Goal: Check status: Check status

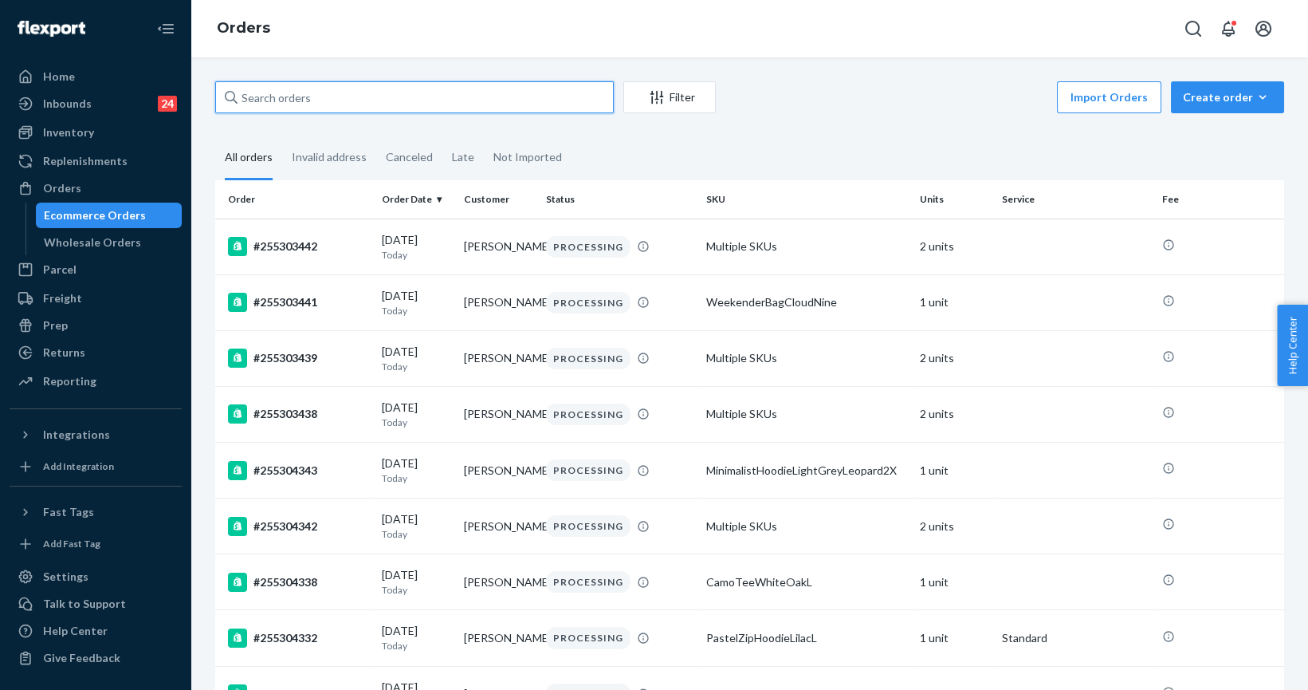
click at [271, 85] on input "text" at bounding box center [414, 97] width 399 height 32
paste input "255145538"
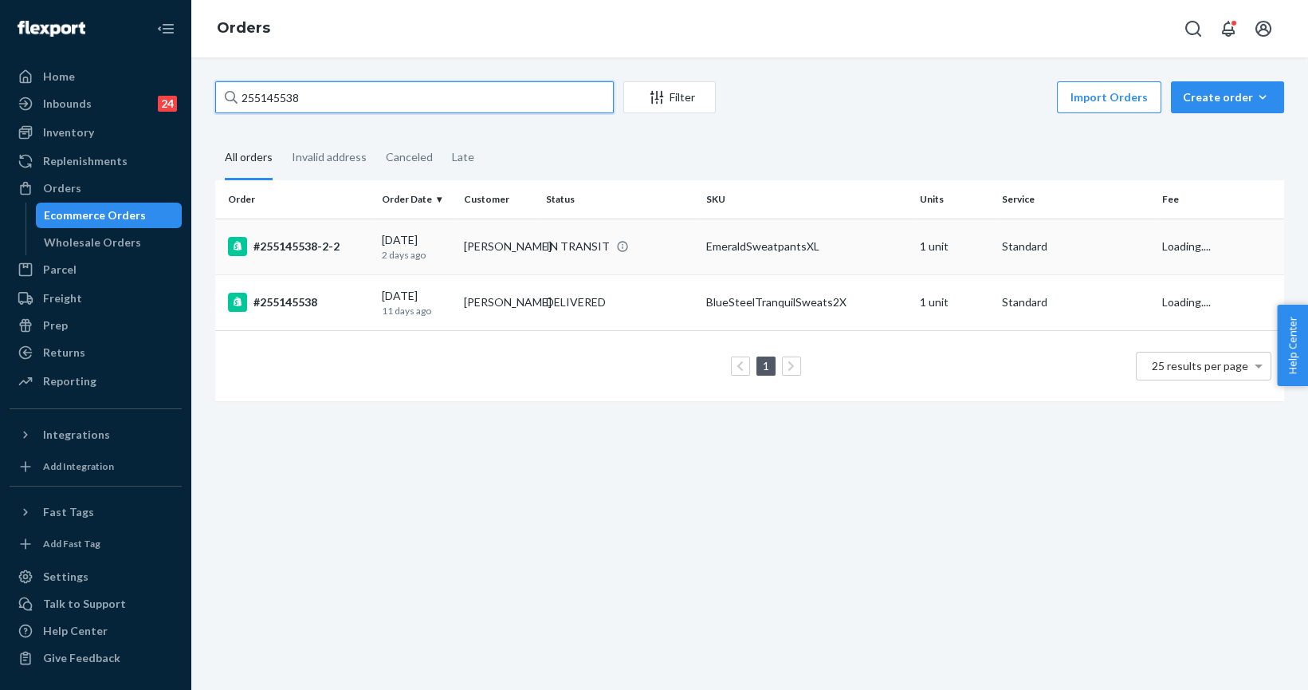
type input "255145538"
click at [301, 244] on div "#255145538-2-2" at bounding box center [298, 246] width 141 height 19
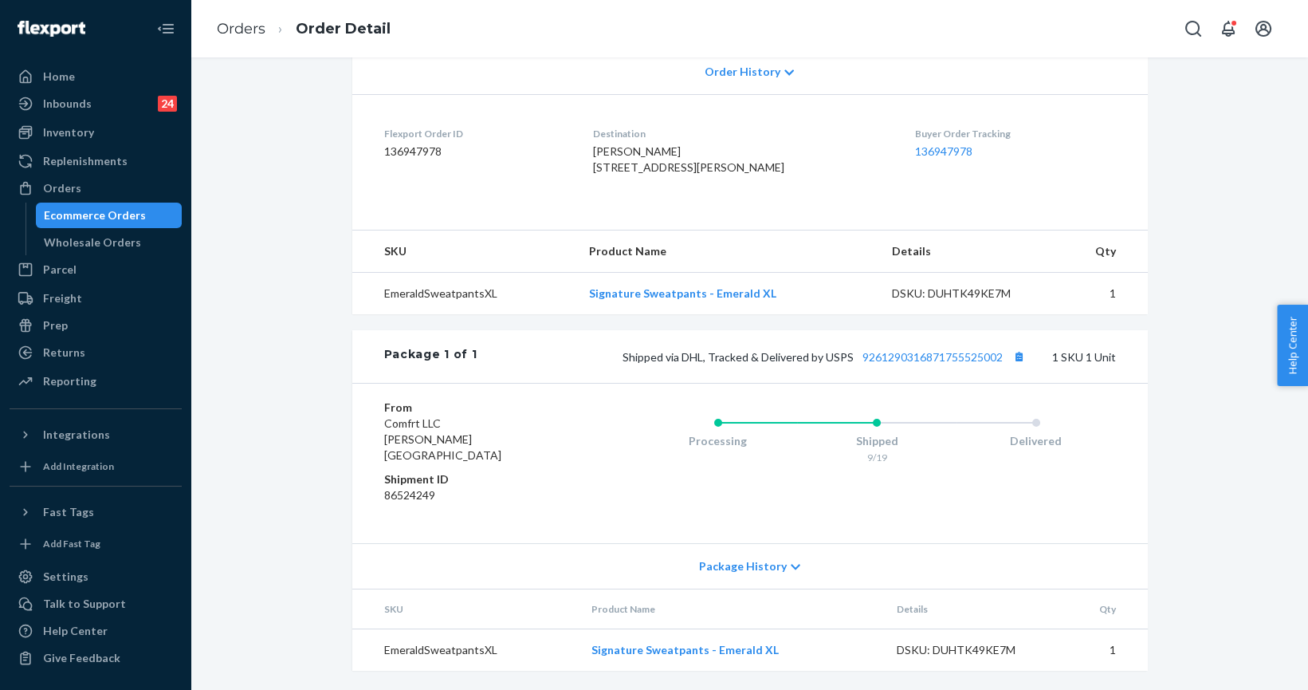
scroll to position [367, 0]
click at [909, 363] on link "9261290316871755525002" at bounding box center [932, 357] width 140 height 14
click at [82, 186] on div "Orders" at bounding box center [95, 188] width 169 height 22
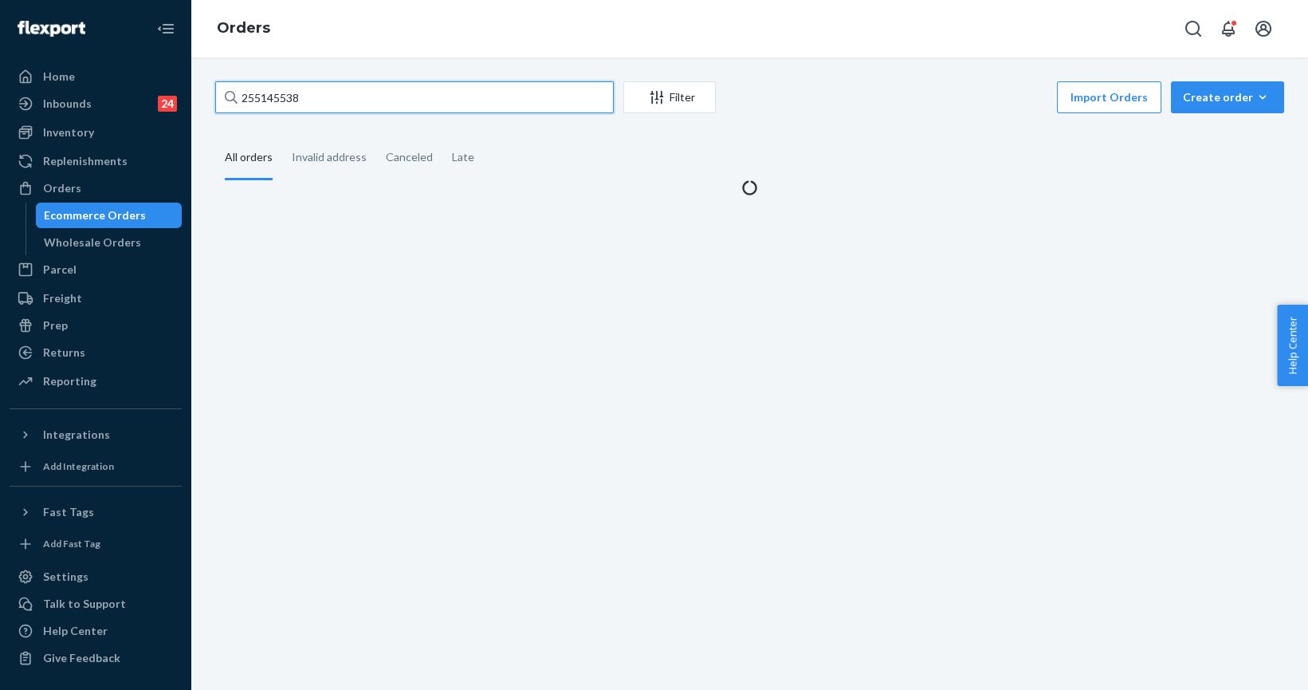
click at [293, 94] on input "255145538" at bounding box center [414, 97] width 399 height 32
paste input "262144"
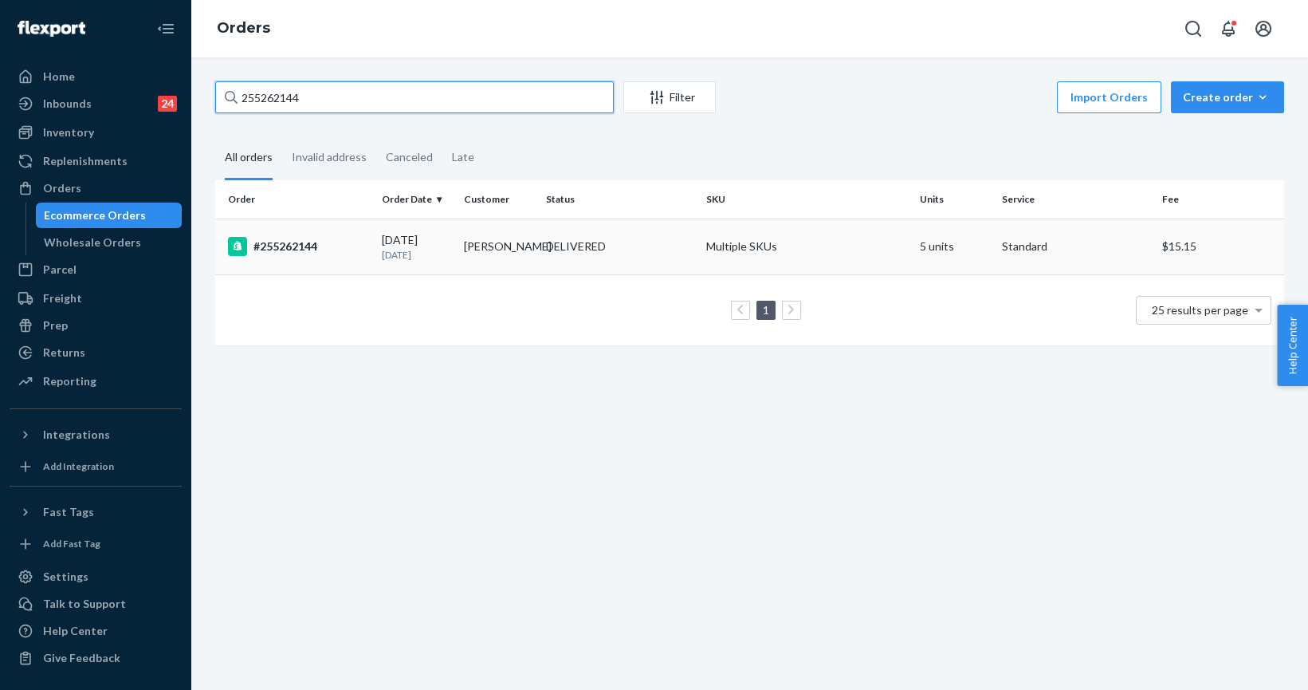
type input "255262144"
click at [287, 245] on div "#255262144" at bounding box center [298, 246] width 141 height 19
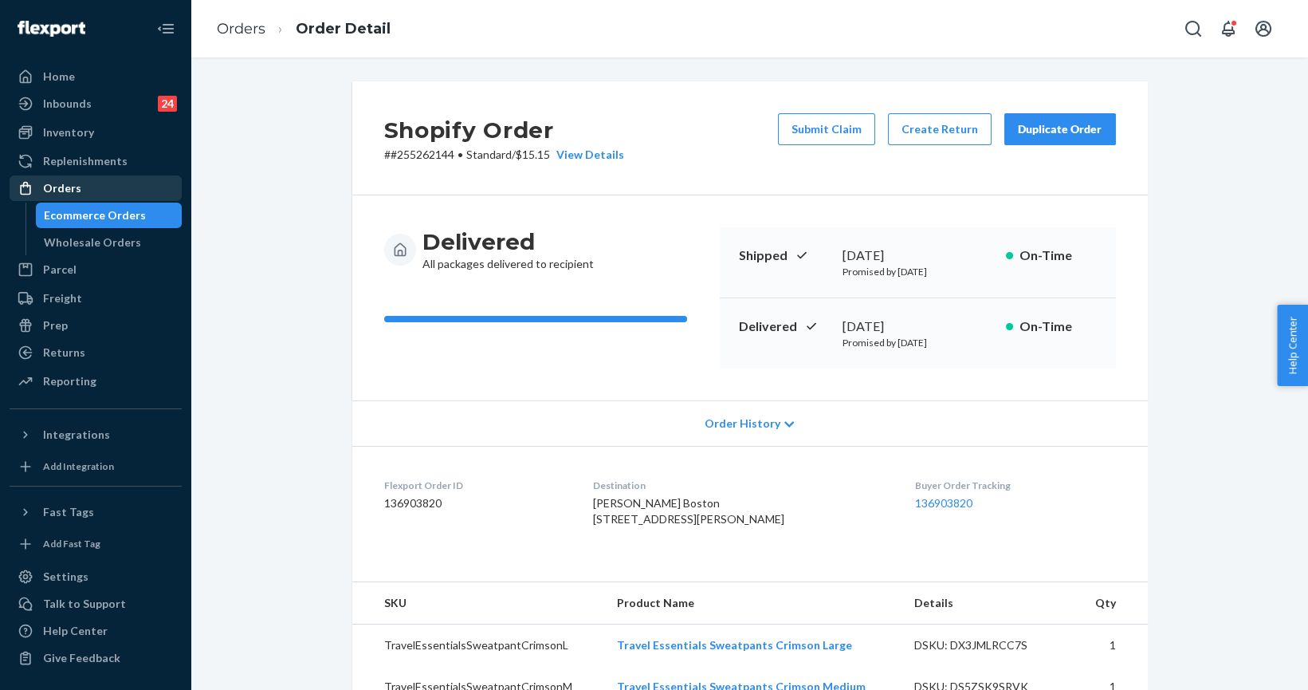
click at [87, 183] on div "Orders" at bounding box center [95, 188] width 169 height 22
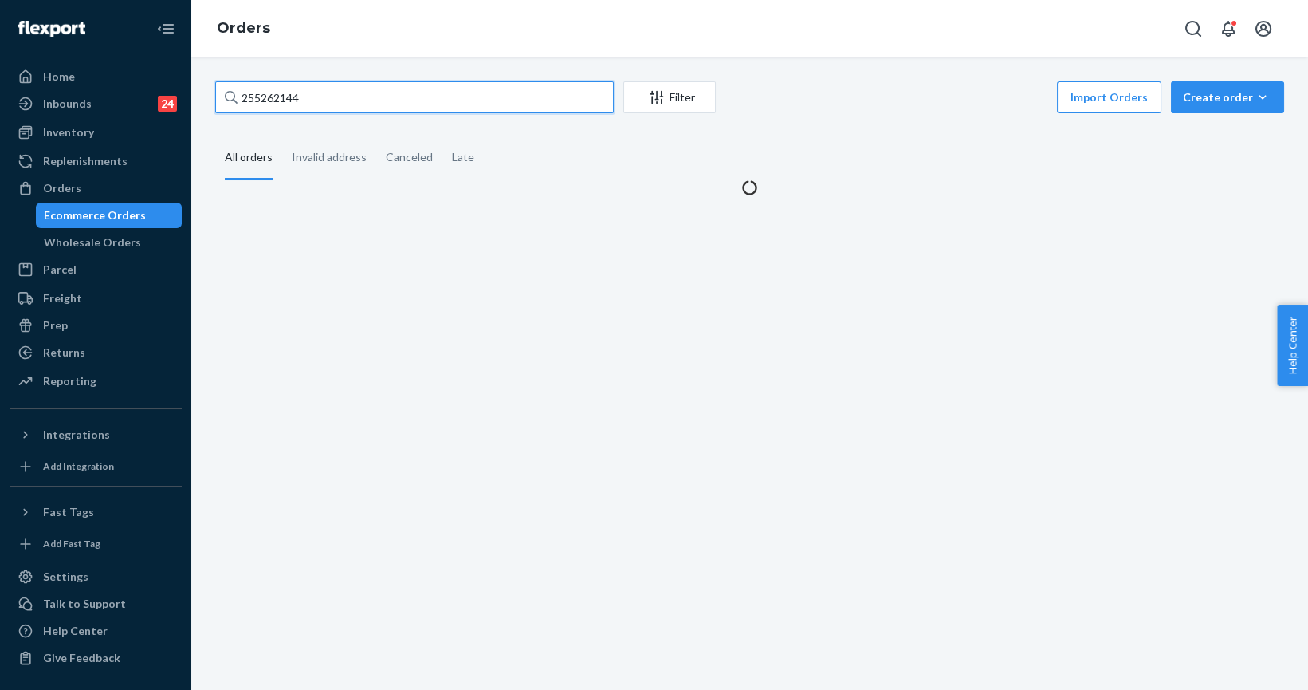
click at [253, 111] on input "255262144" at bounding box center [414, 97] width 399 height 32
click at [253, 112] on input "255262144" at bounding box center [414, 97] width 399 height 32
paste input "305437"
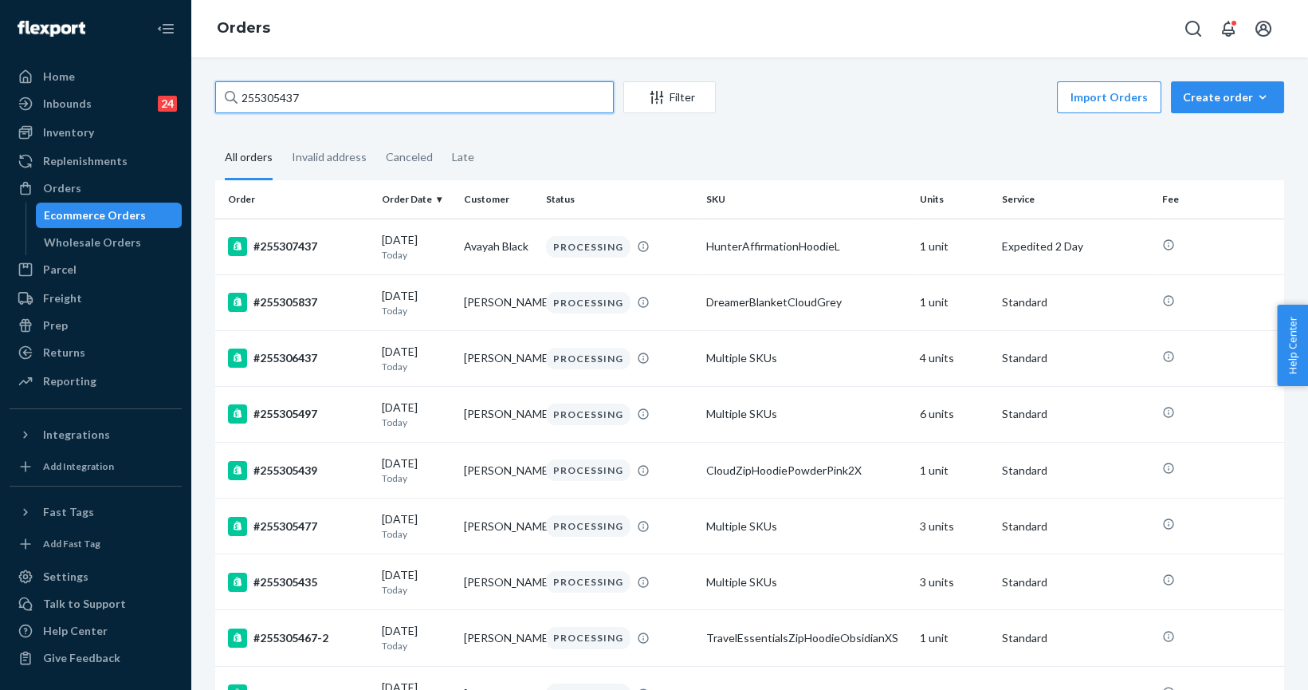
type input "255305437"
click at [273, 100] on input "255305437" at bounding box center [414, 97] width 399 height 32
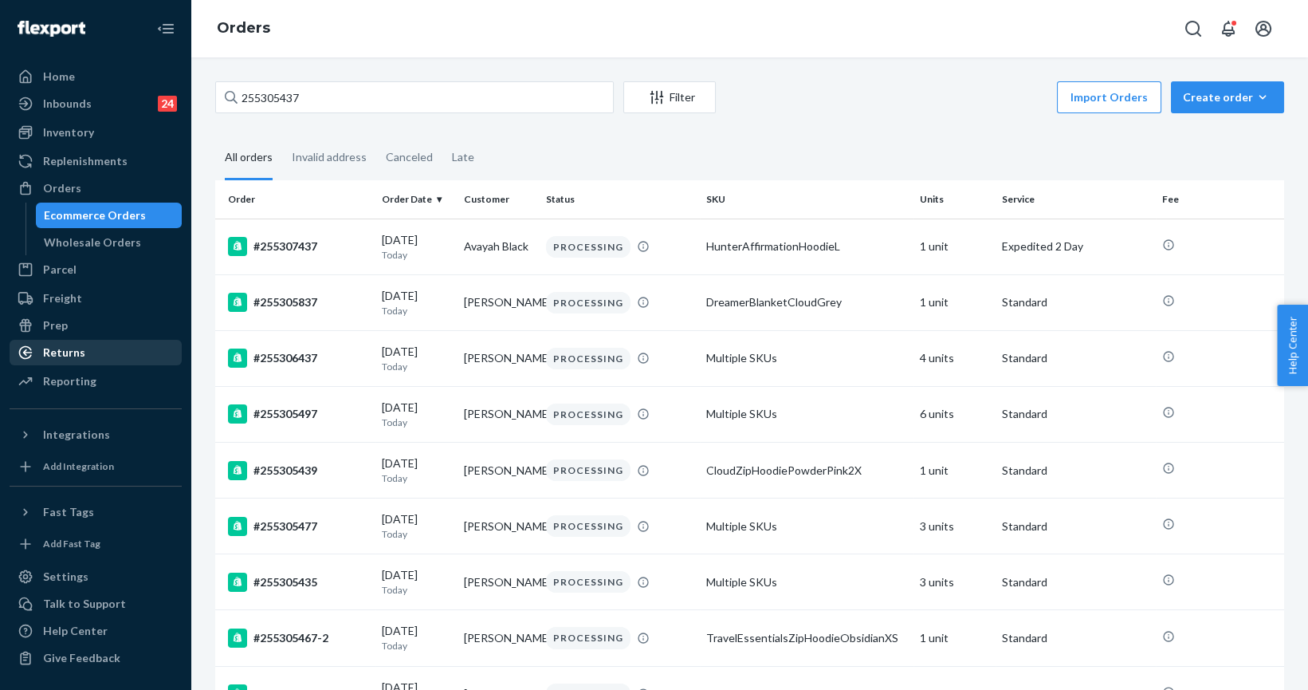
click at [74, 356] on div "Returns" at bounding box center [64, 352] width 42 height 16
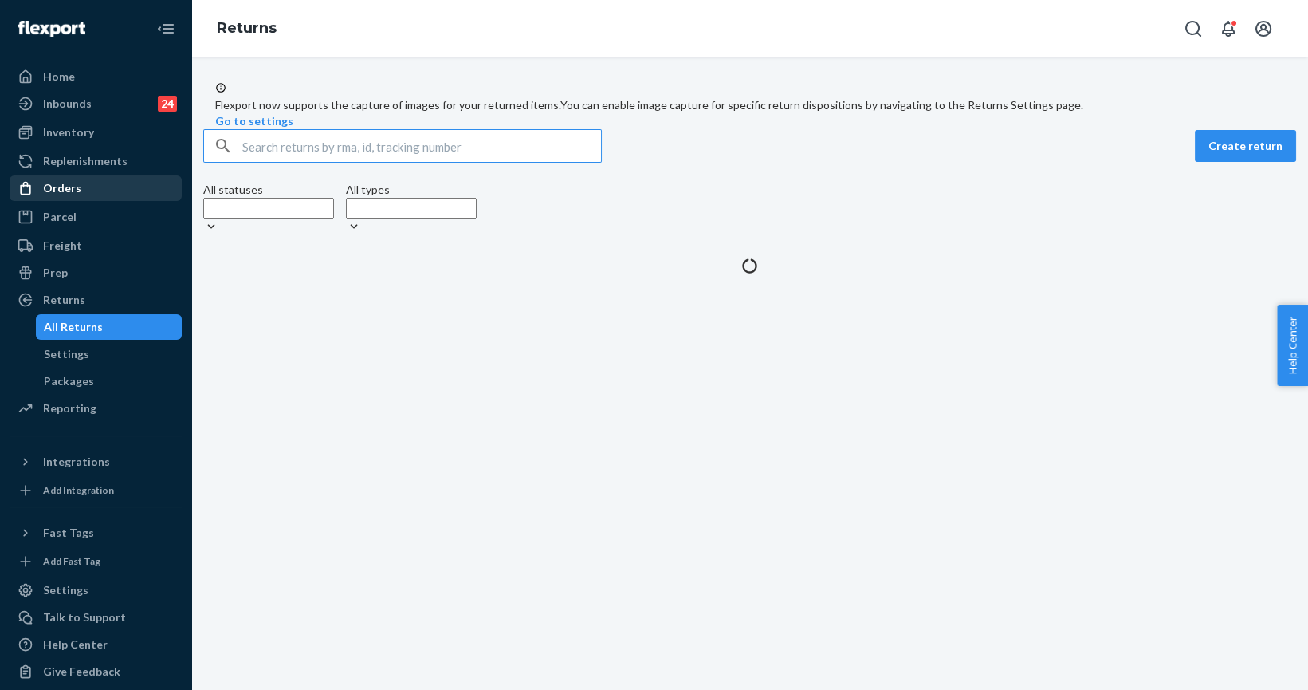
click at [64, 191] on div "Orders" at bounding box center [62, 188] width 38 height 16
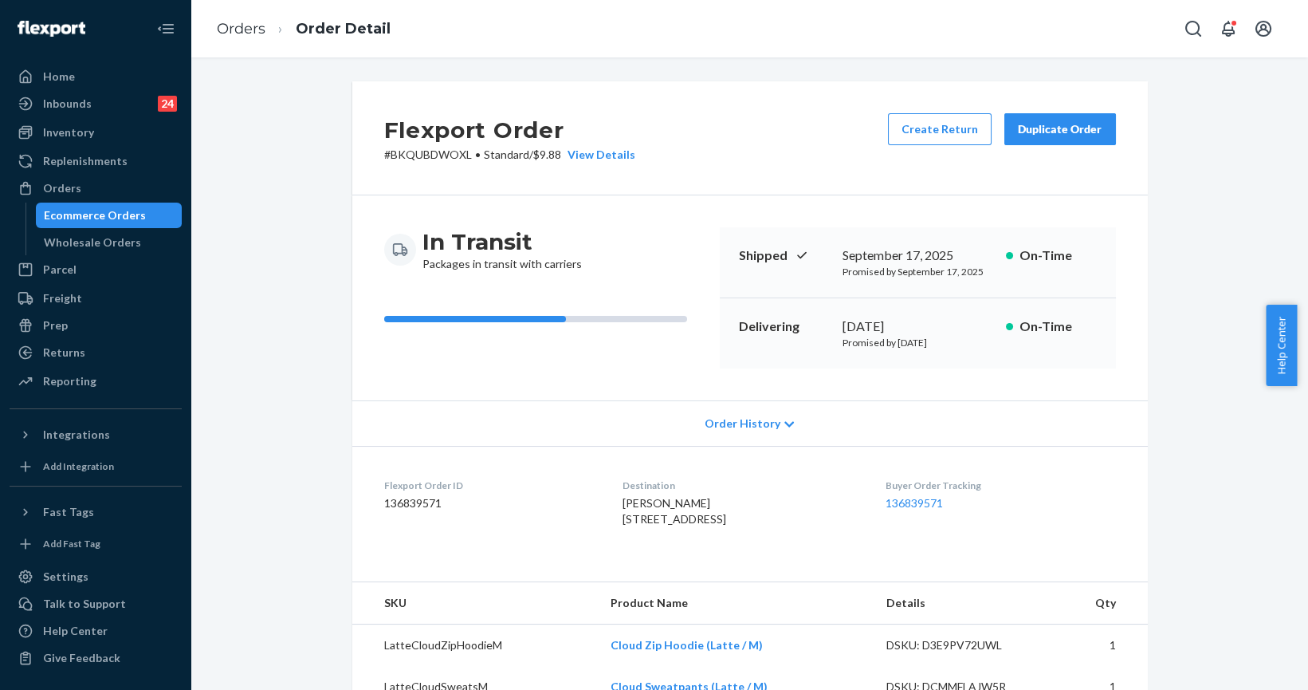
scroll to position [748, 0]
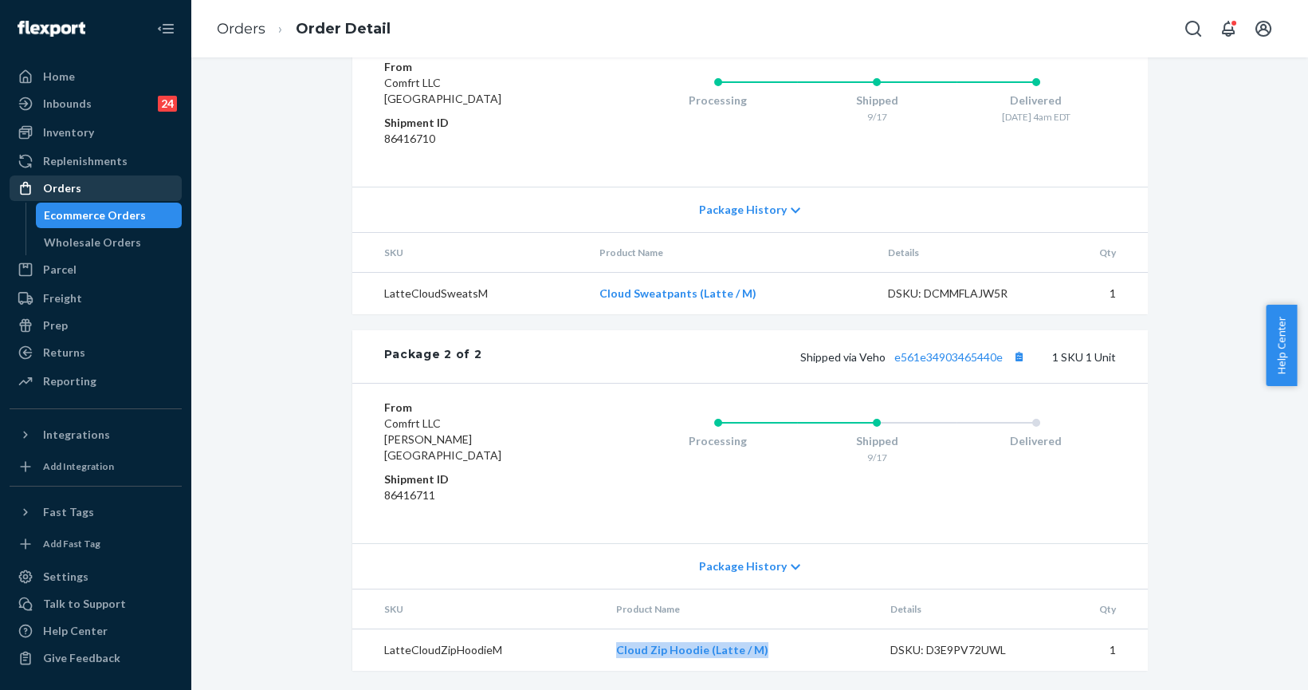
click at [60, 185] on div "Orders" at bounding box center [62, 188] width 38 height 16
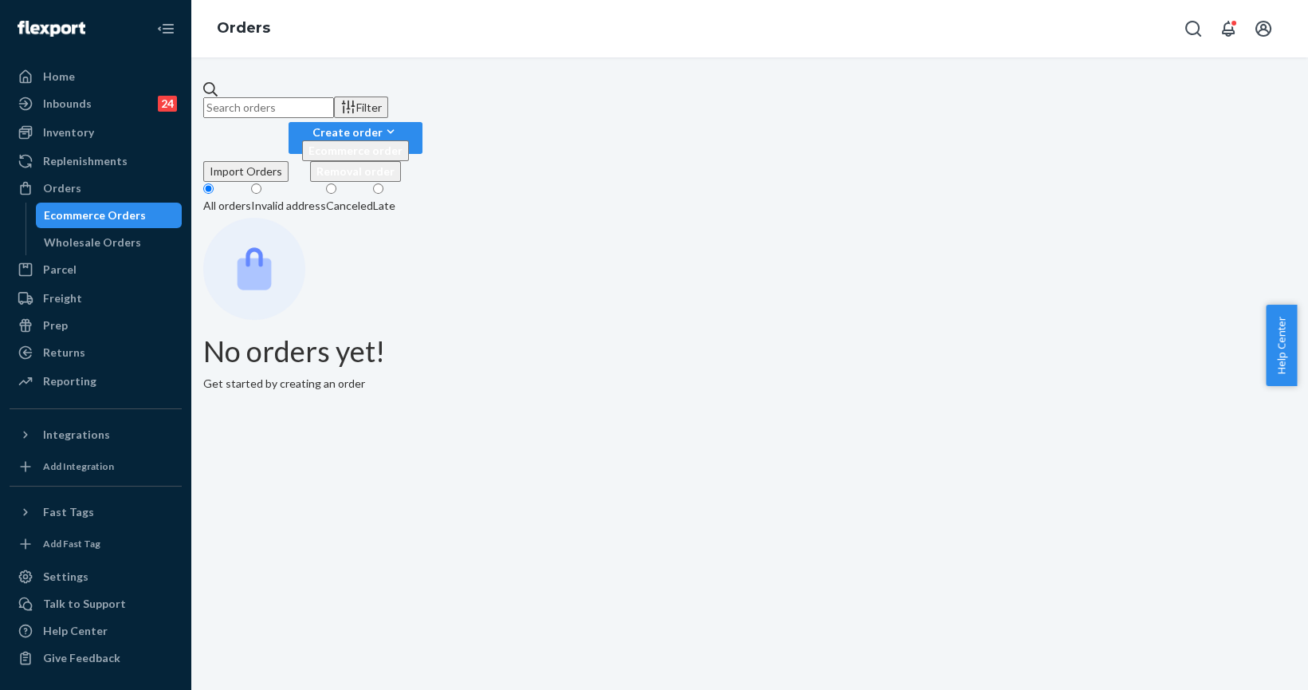
click at [323, 106] on input "text" at bounding box center [268, 107] width 131 height 21
paste input "254170124"
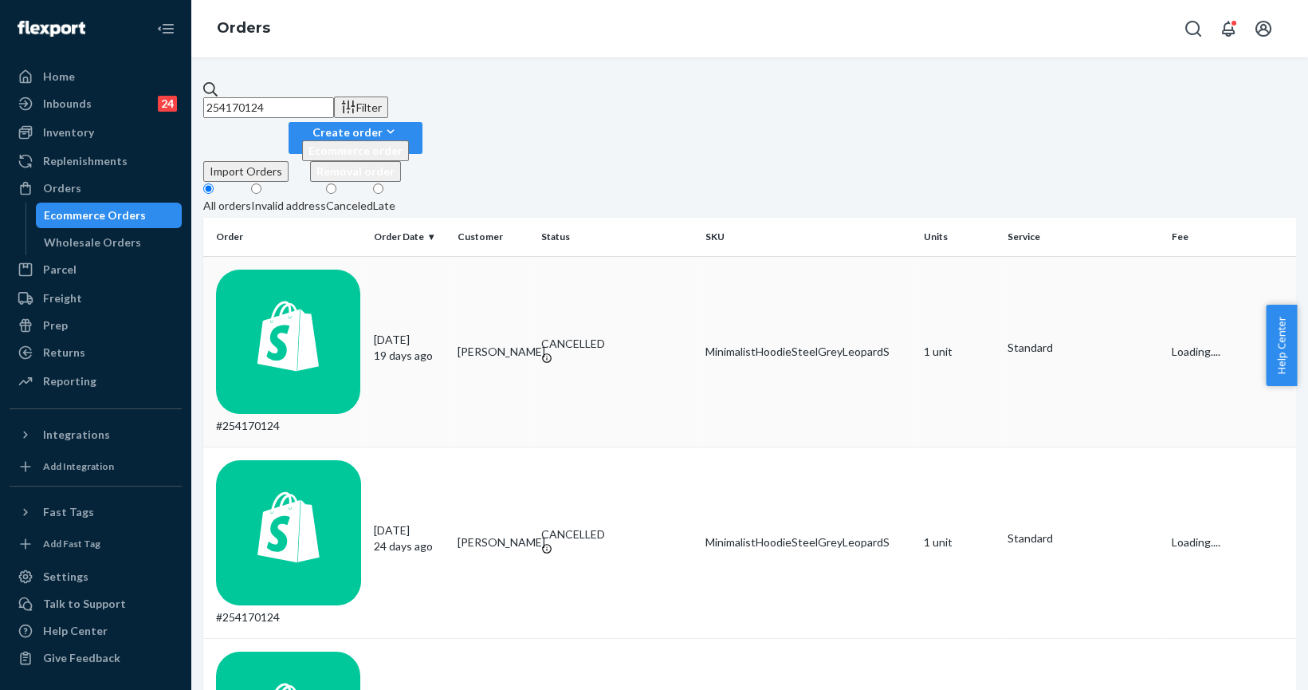
type input "254170124"
click at [316, 259] on td "#254170124" at bounding box center [285, 351] width 164 height 191
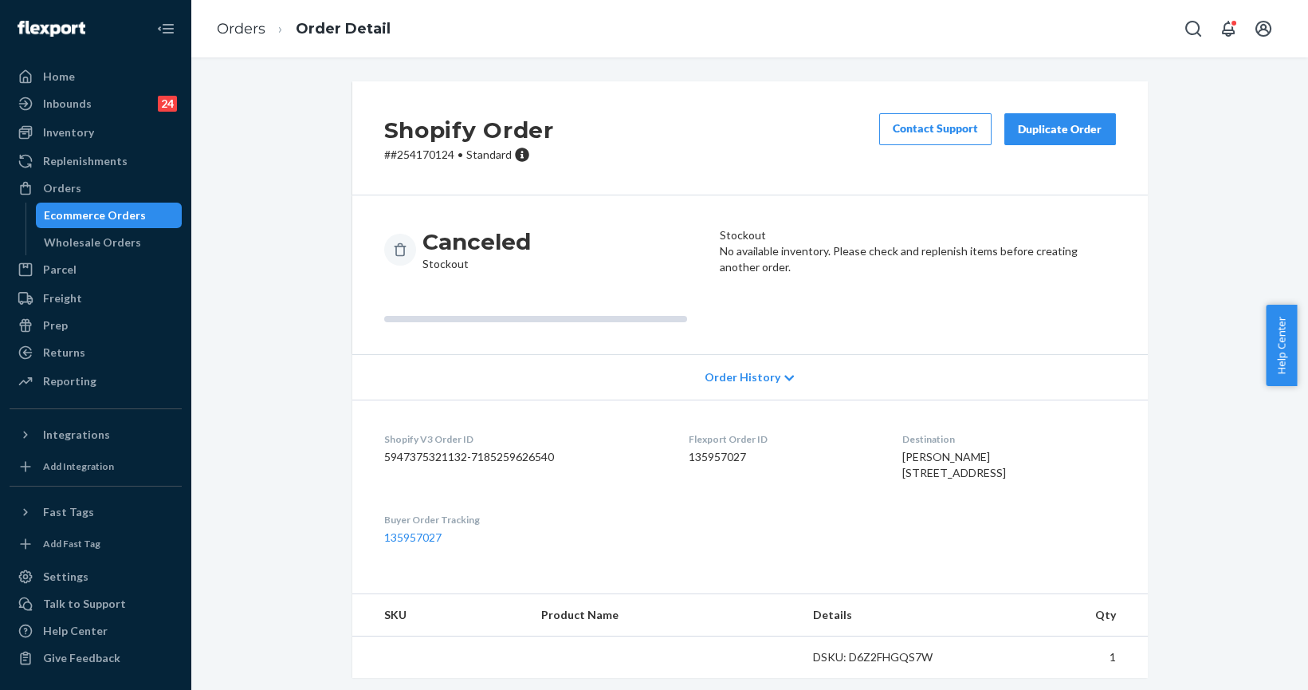
click at [1067, 136] on div "Duplicate Order" at bounding box center [1060, 129] width 84 height 16
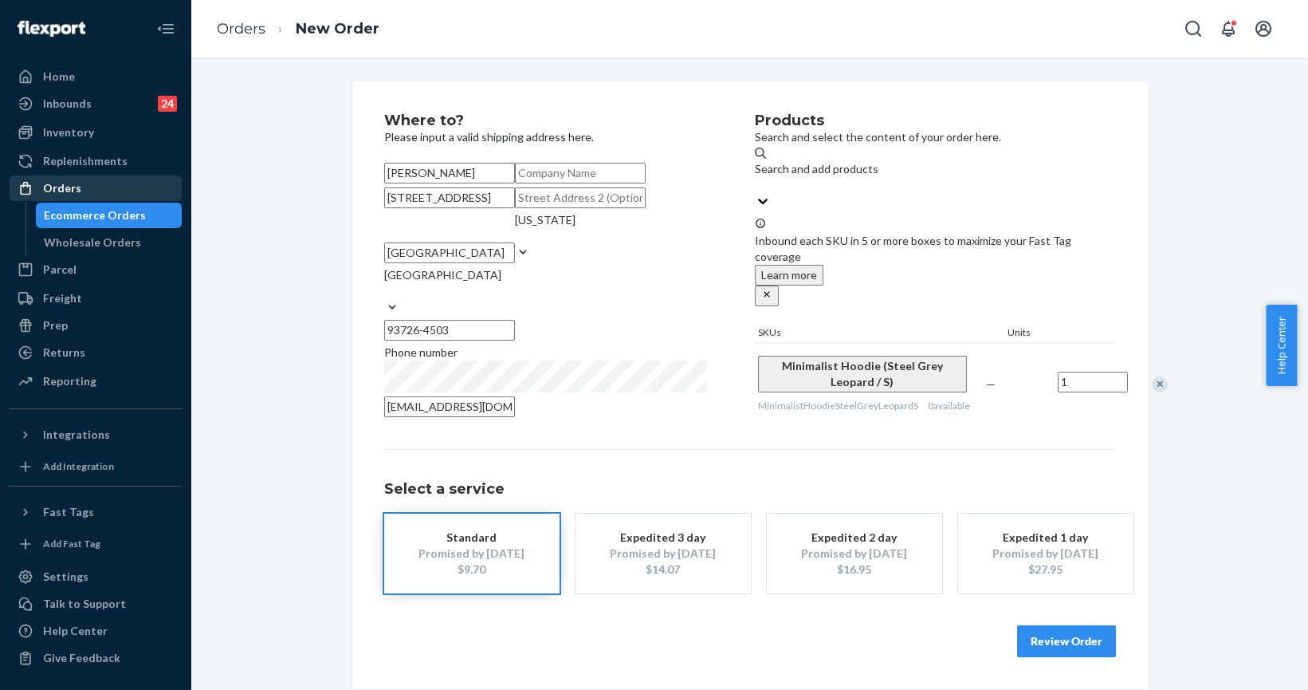
click at [100, 191] on div "Orders" at bounding box center [95, 188] width 169 height 22
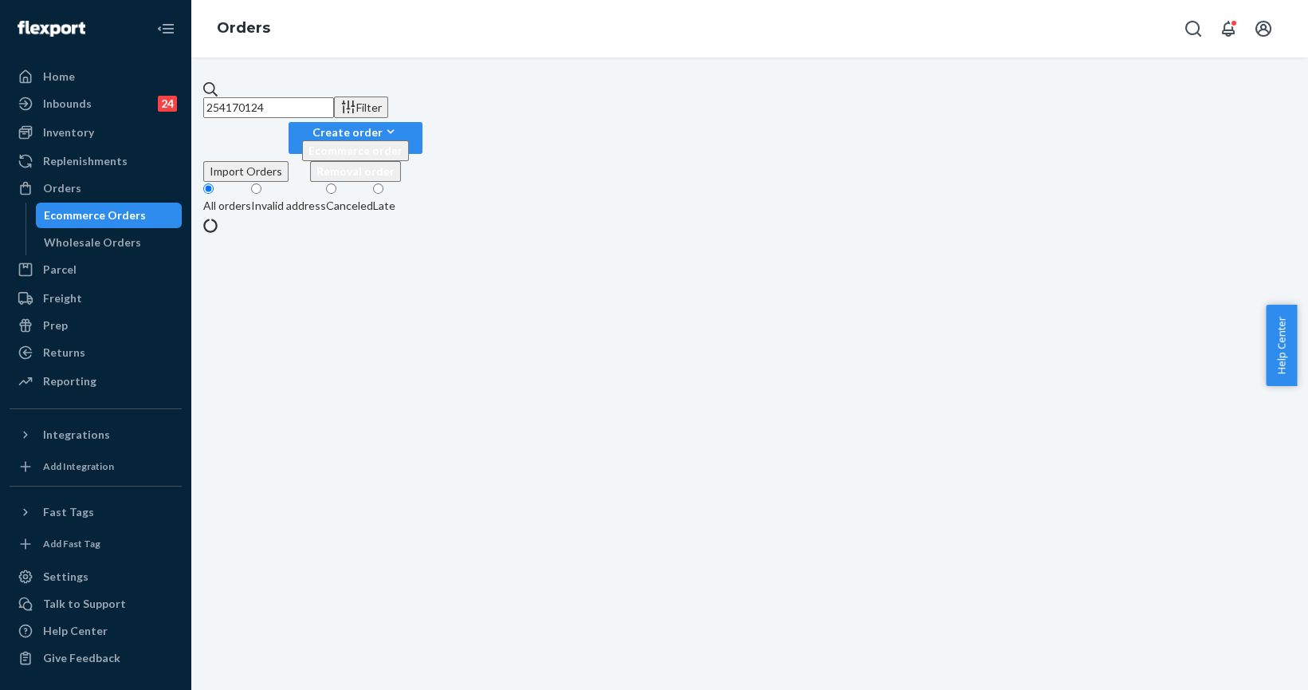
click at [262, 100] on input "254170124" at bounding box center [268, 107] width 131 height 21
paste input "5095861"
type input "255095861"
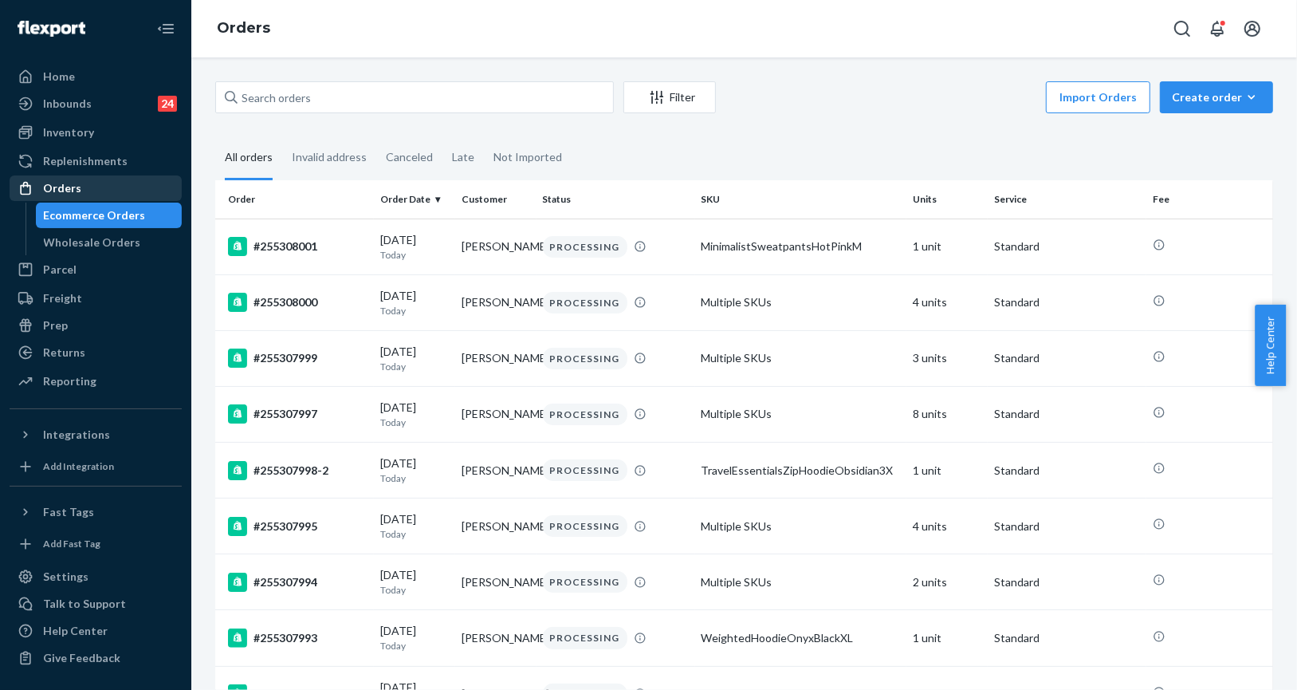
click at [95, 184] on div "Orders" at bounding box center [95, 188] width 169 height 22
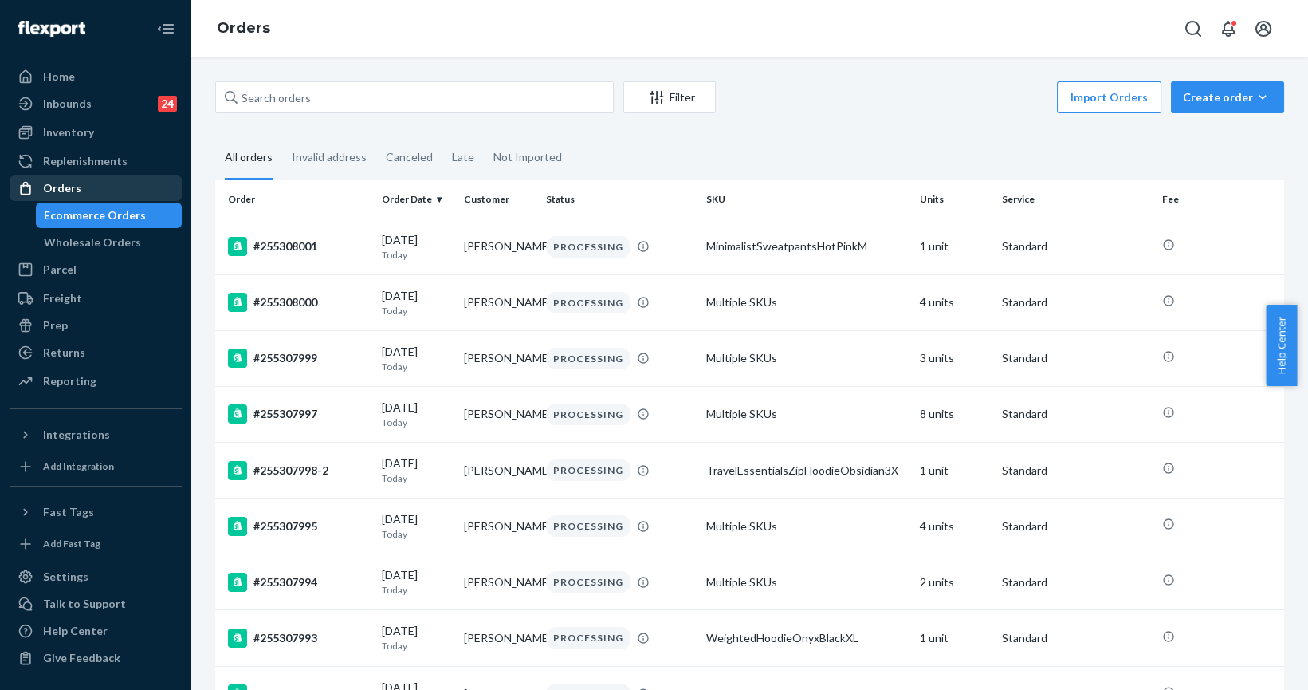
click at [94, 182] on div "Orders" at bounding box center [95, 188] width 169 height 22
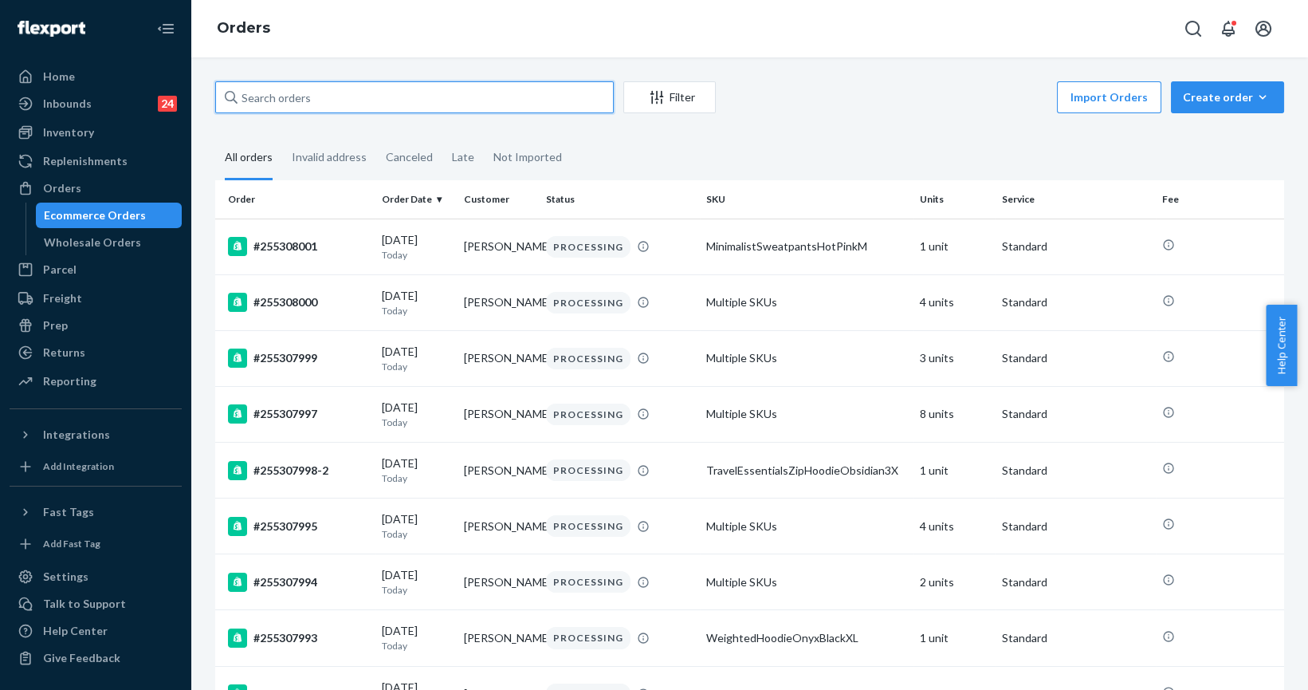
click at [268, 87] on input "text" at bounding box center [414, 97] width 399 height 32
paste input "255305437"
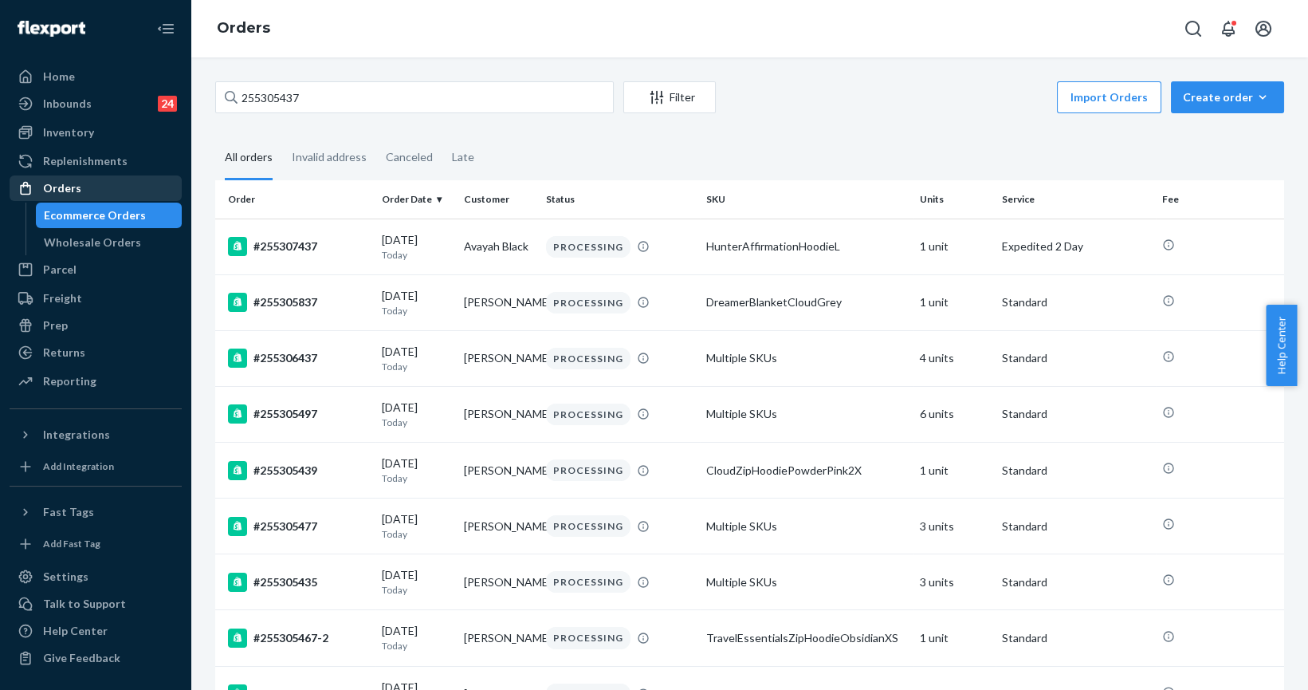
click at [64, 180] on div "Orders" at bounding box center [62, 188] width 38 height 16
click at [52, 178] on div "Orders" at bounding box center [95, 188] width 169 height 22
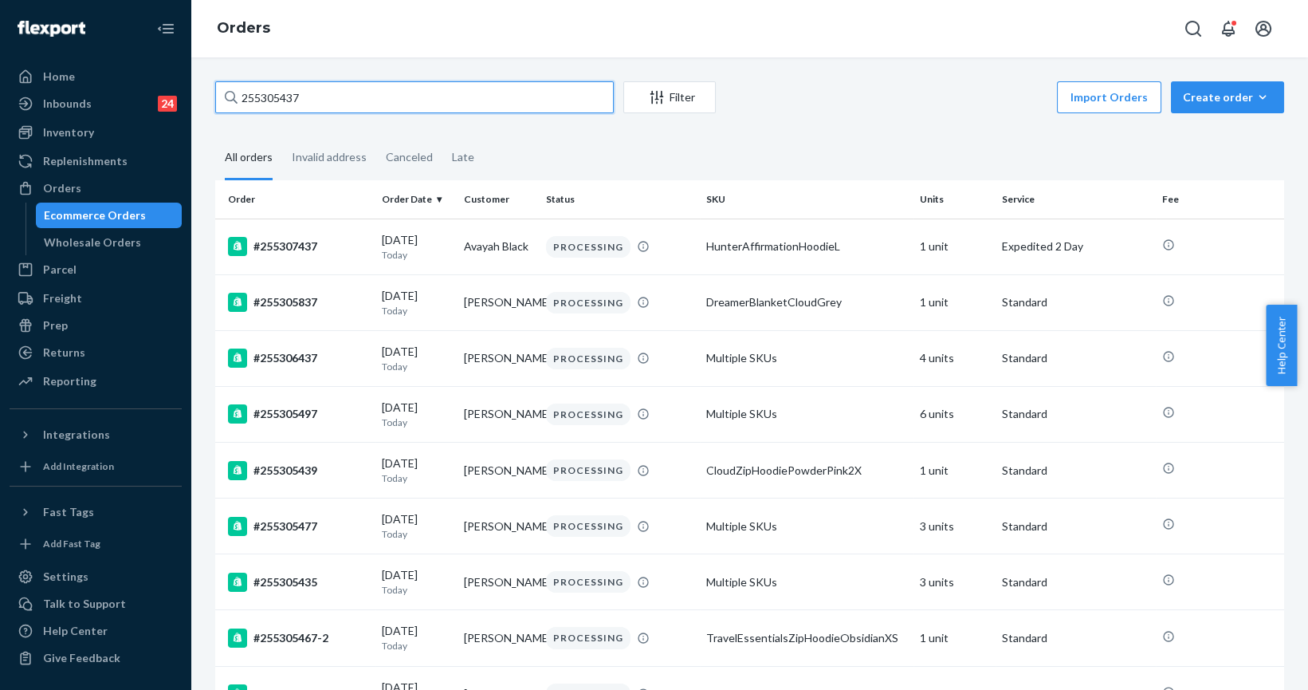
click at [248, 90] on input "255305437" at bounding box center [414, 97] width 399 height 32
paste input "4586300"
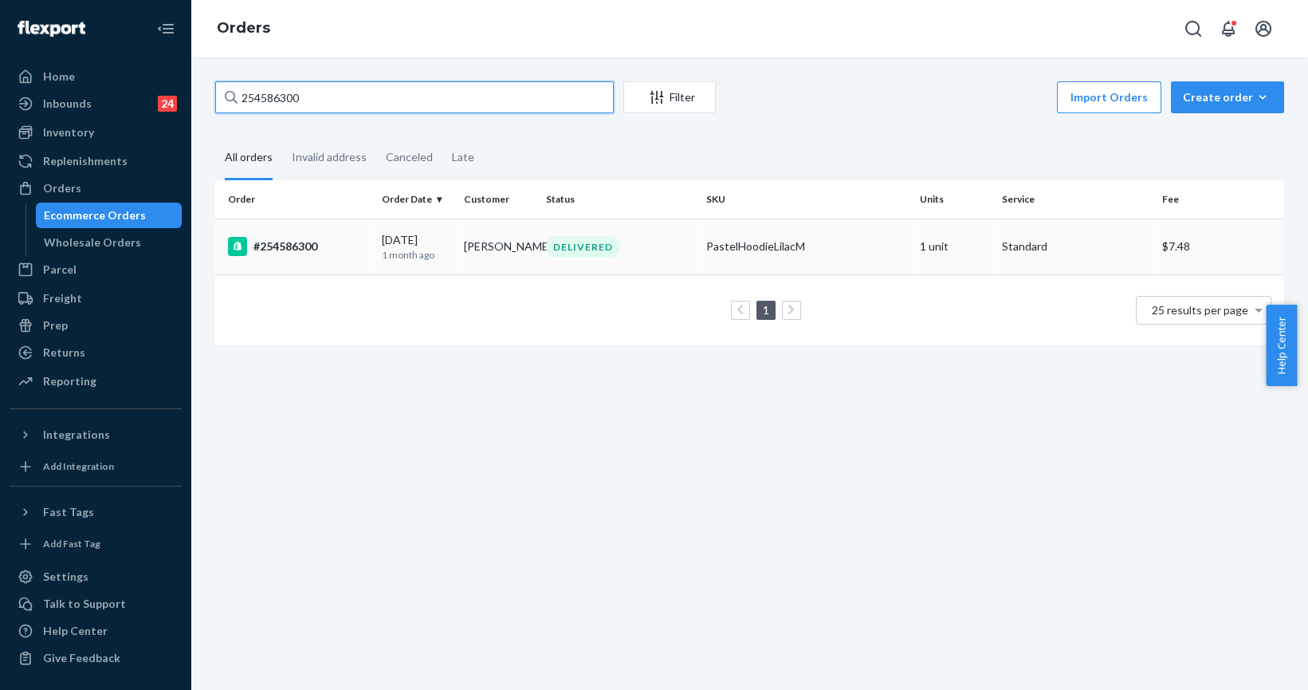
type input "254586300"
click at [316, 251] on div "#254586300" at bounding box center [298, 246] width 141 height 19
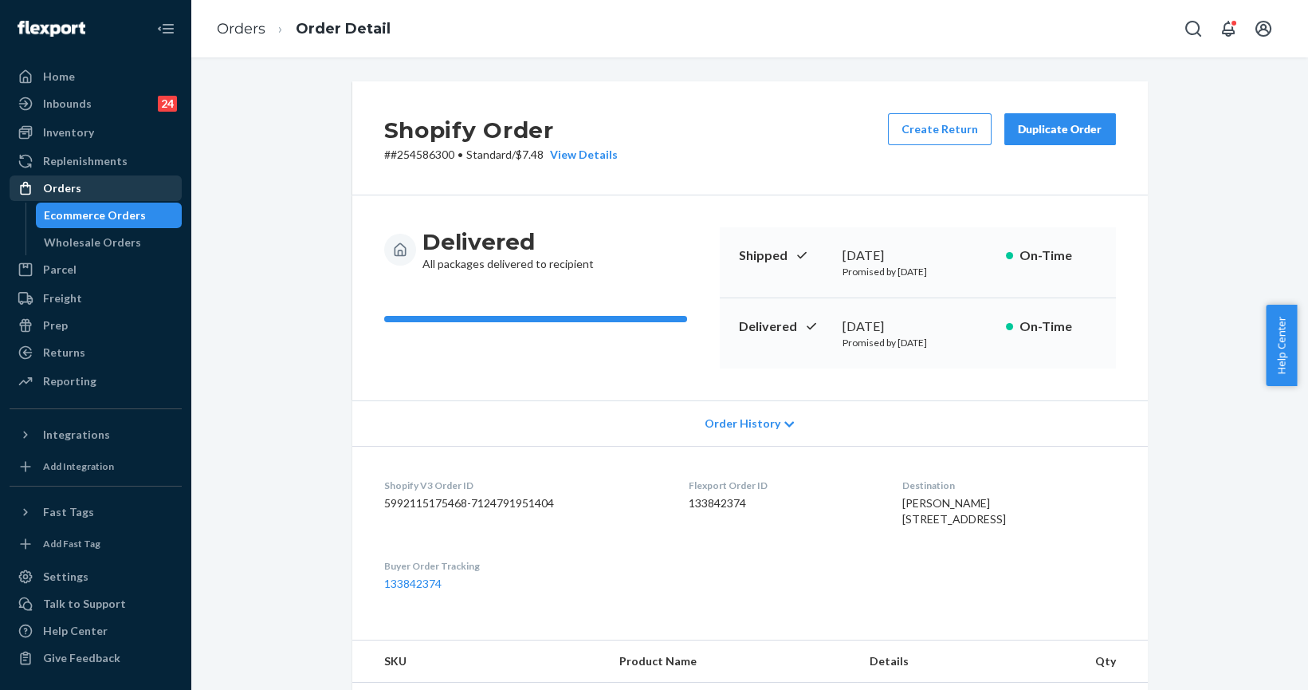
click at [66, 196] on div "Orders" at bounding box center [95, 188] width 169 height 22
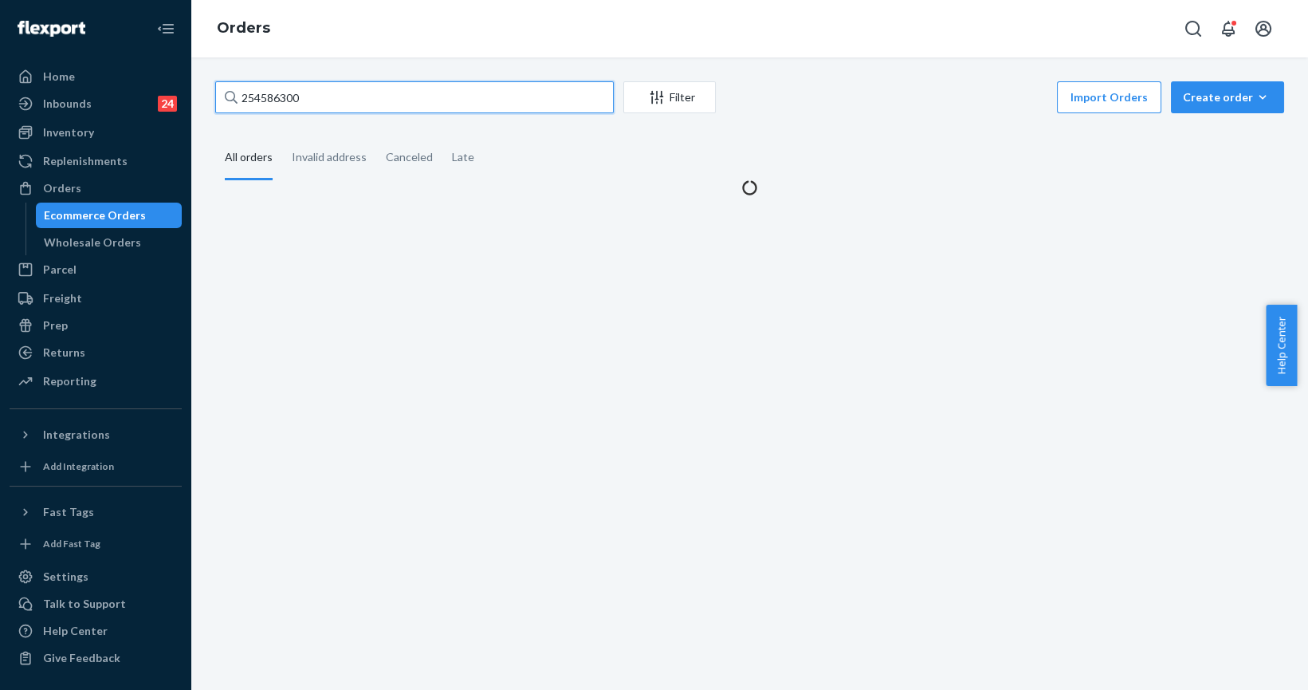
click at [319, 92] on input "254586300" at bounding box center [414, 97] width 399 height 32
paste input "5302735"
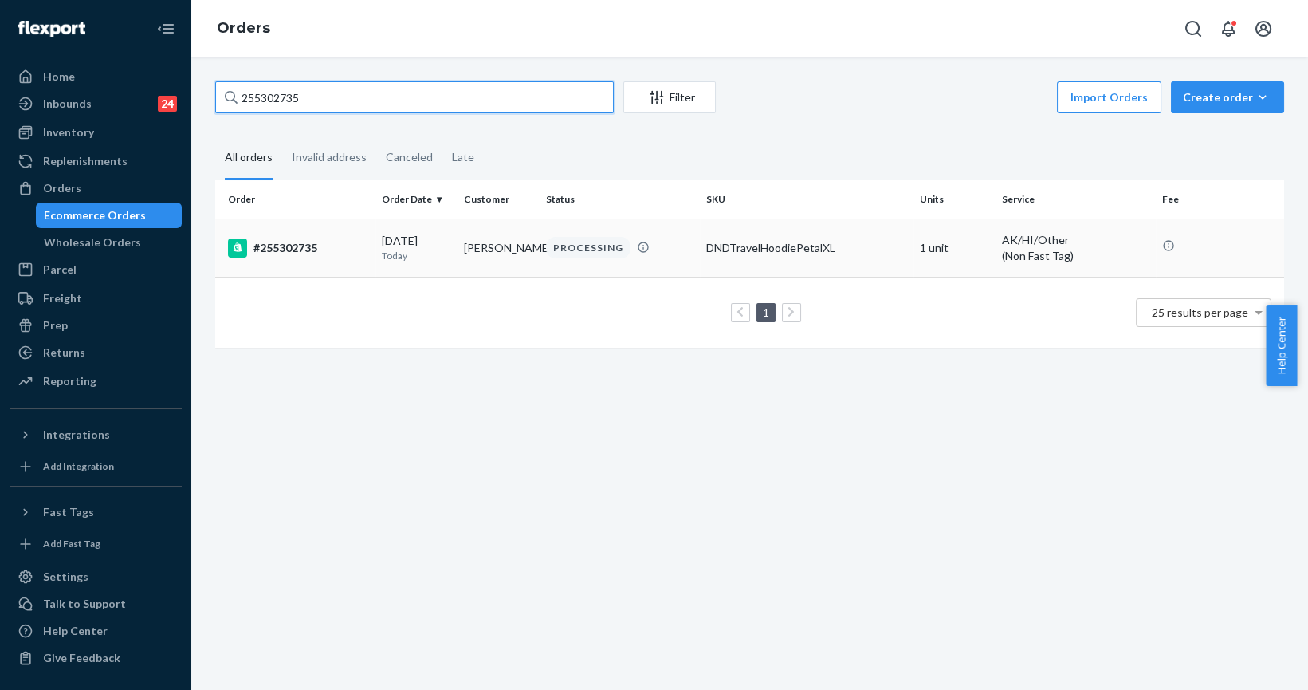
type input "255302735"
click at [317, 249] on div "#255302735" at bounding box center [298, 247] width 141 height 19
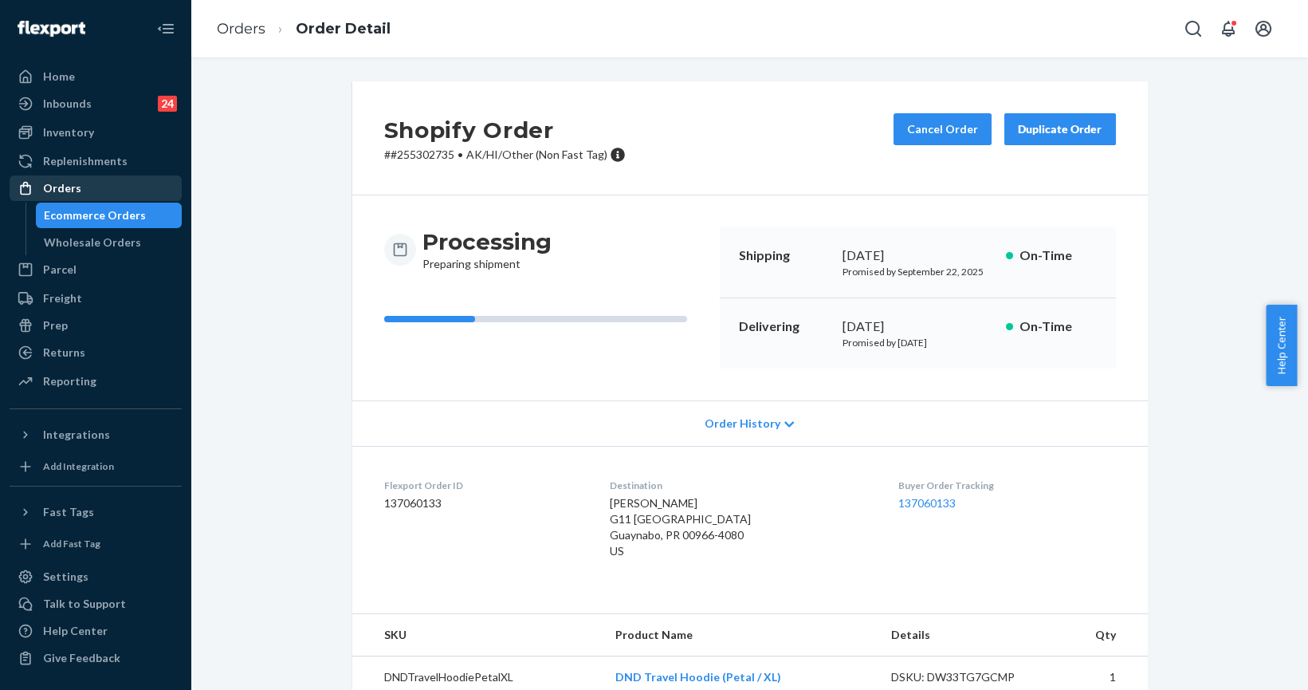
click at [66, 195] on div "Orders" at bounding box center [62, 188] width 38 height 16
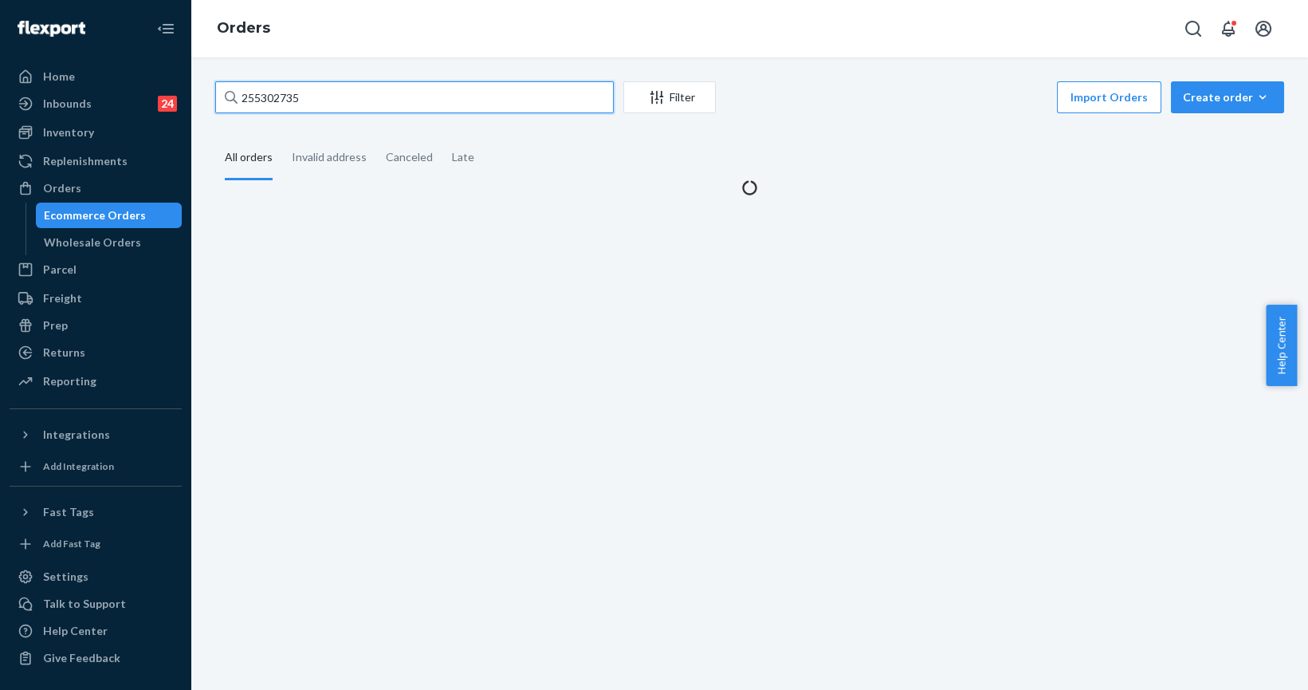
click at [299, 112] on input "255302735" at bounding box center [414, 97] width 399 height 32
paste input "4990670"
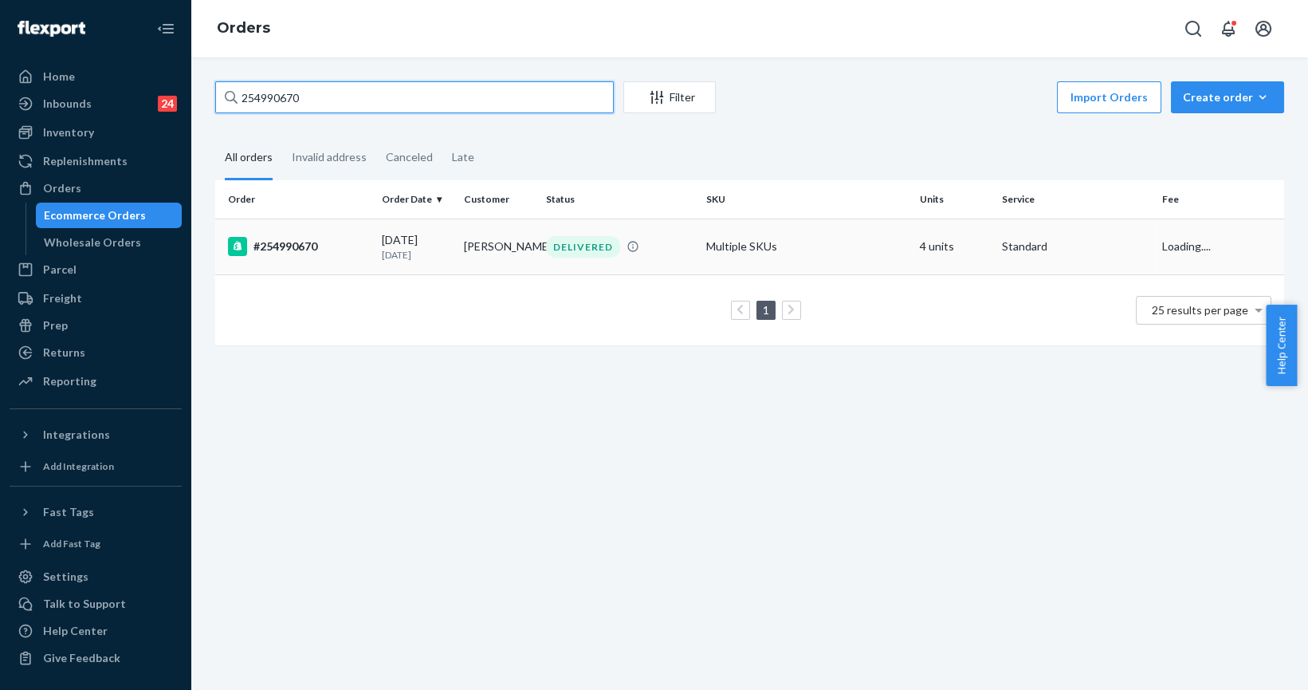
type input "254990670"
click at [268, 249] on div "#254990670" at bounding box center [298, 246] width 141 height 19
